Goal: Information Seeking & Learning: Learn about a topic

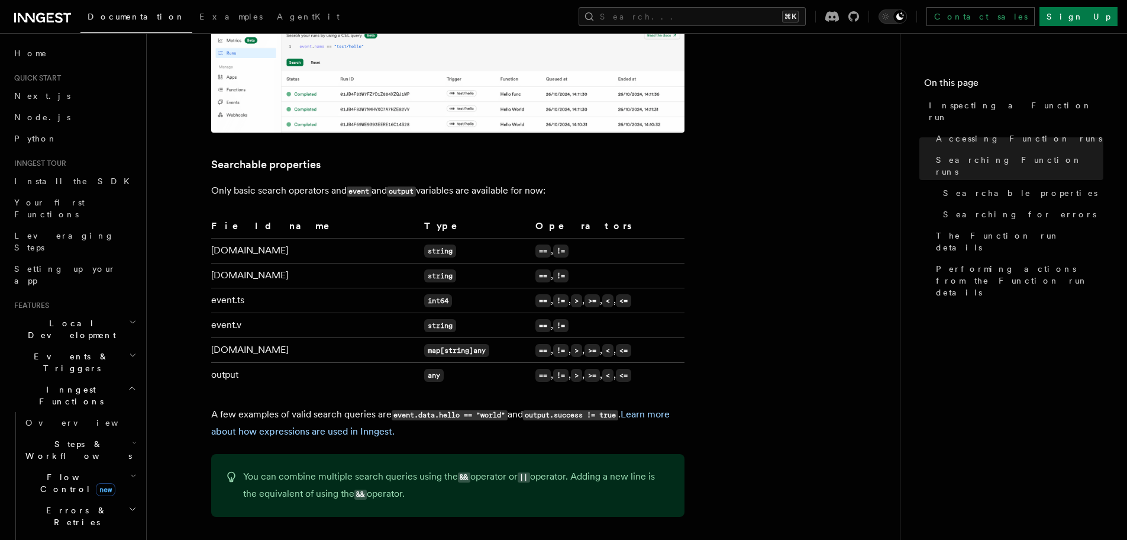
scroll to position [743, 0]
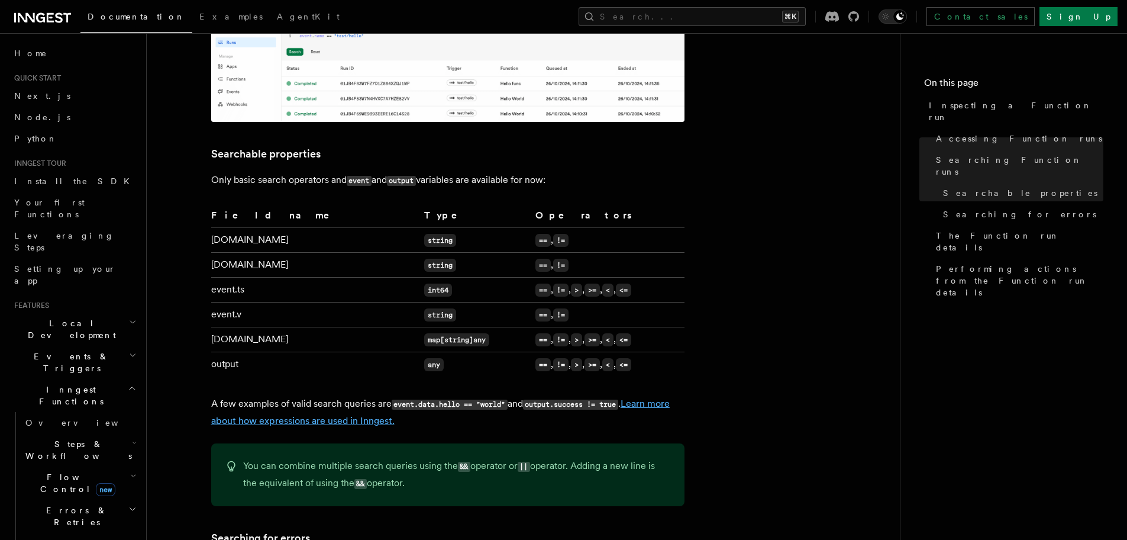
click at [343, 408] on link "Learn more about how expressions are used in Inngest." at bounding box center [440, 412] width 459 height 28
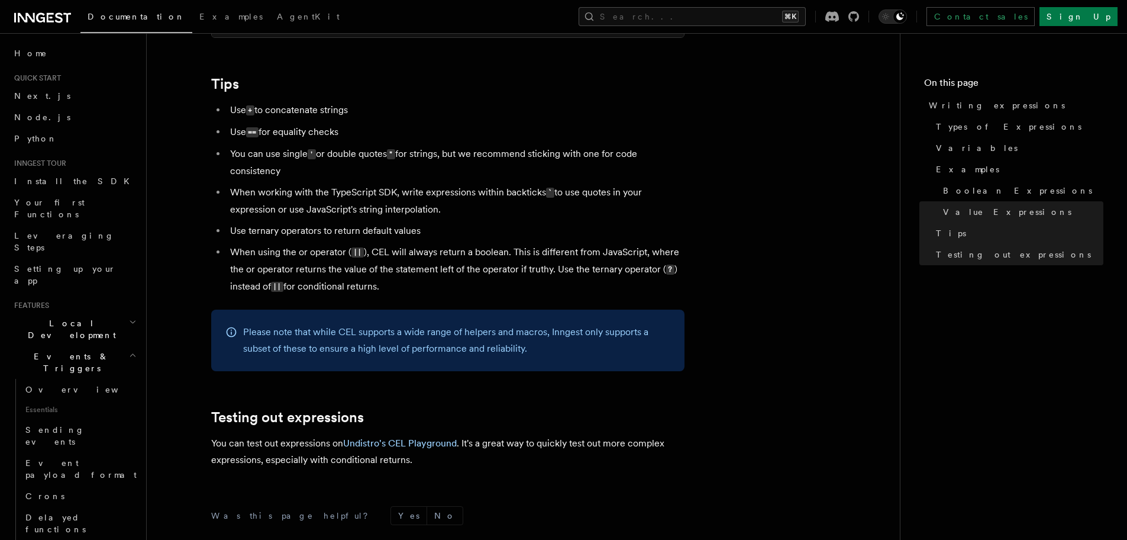
scroll to position [1162, 0]
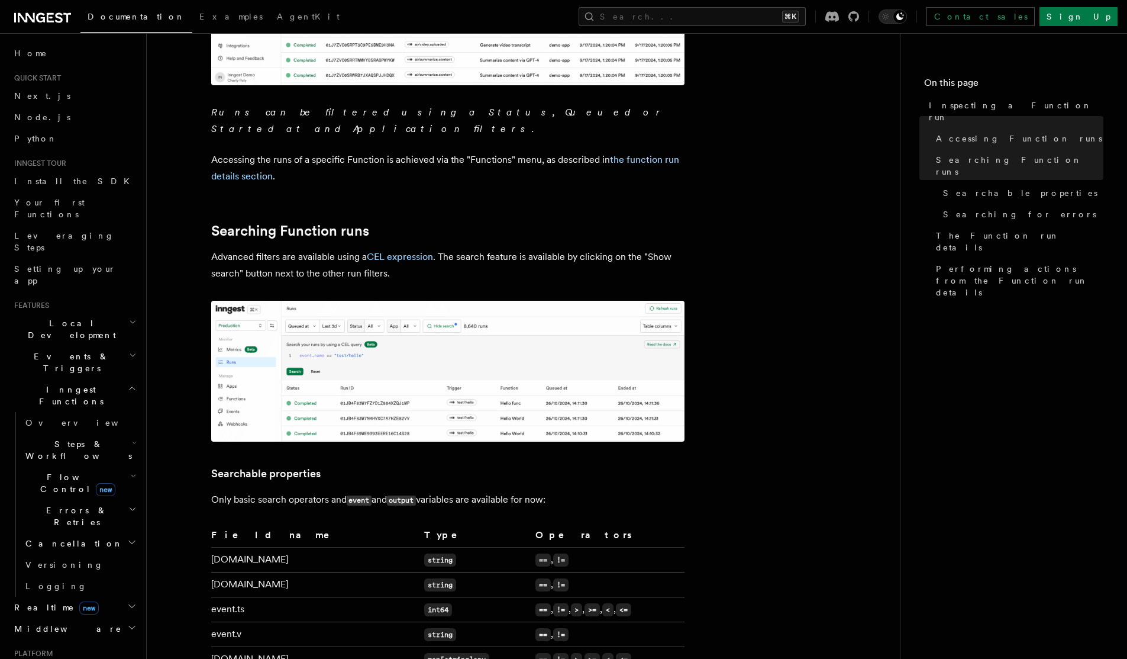
scroll to position [428, 0]
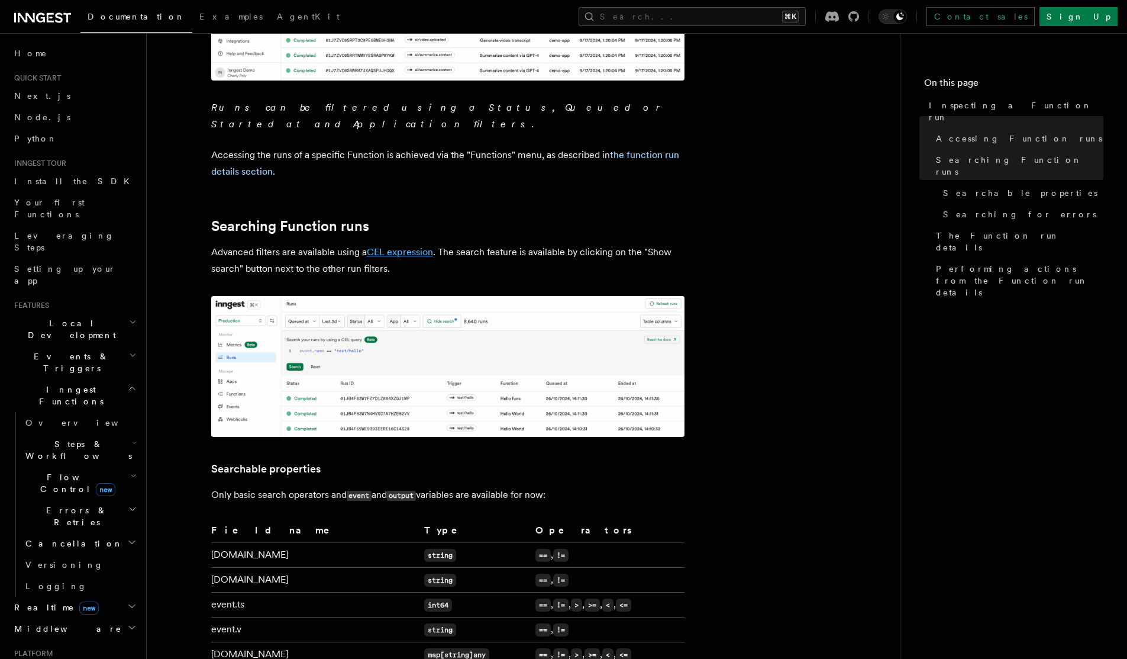
click at [395, 246] on link "CEL expression" at bounding box center [400, 251] width 66 height 11
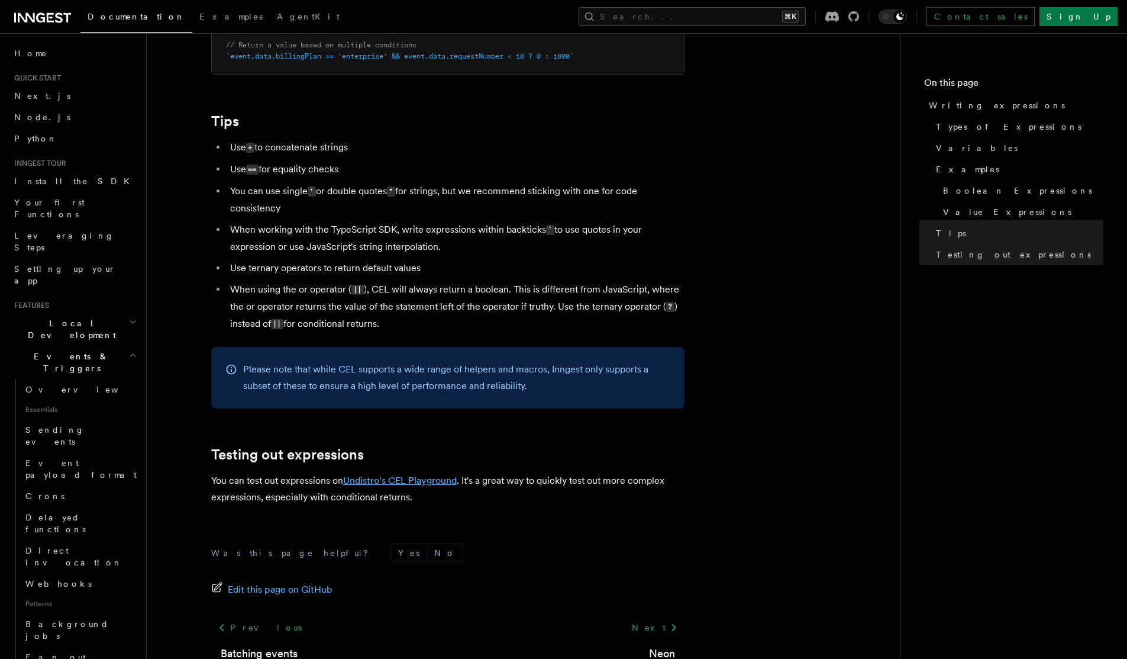
scroll to position [1115, 0]
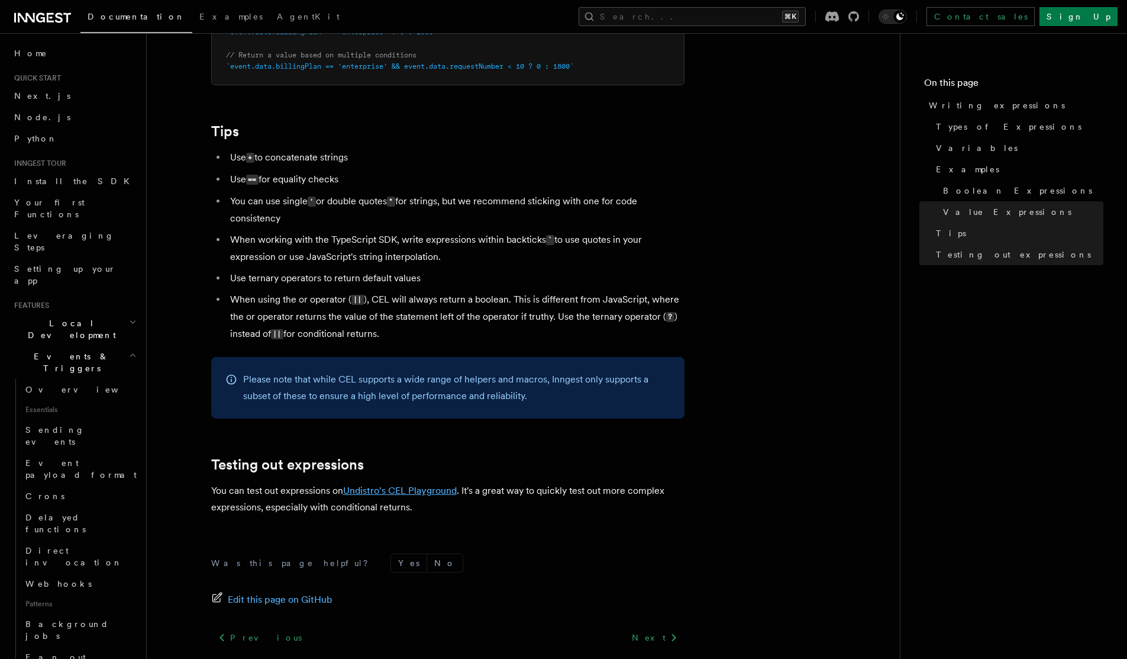
click at [412, 492] on link "Undistro's CEL Playground" at bounding box center [400, 490] width 114 height 11
